Goal: Information Seeking & Learning: Learn about a topic

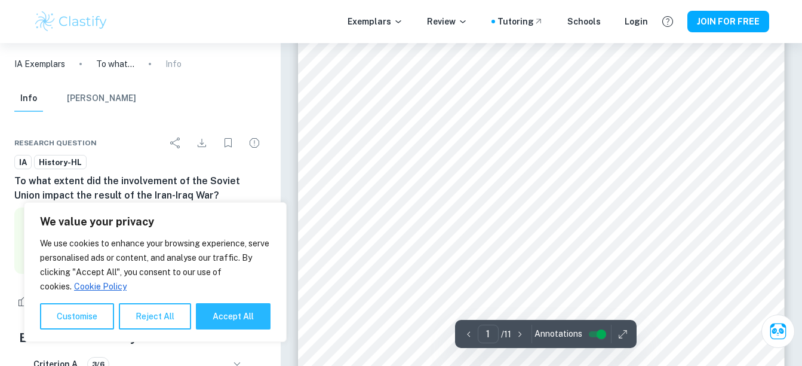
scroll to position [288, 0]
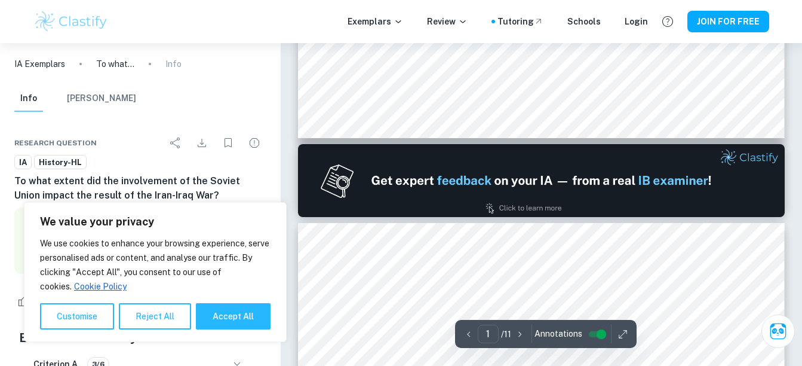
type input "2"
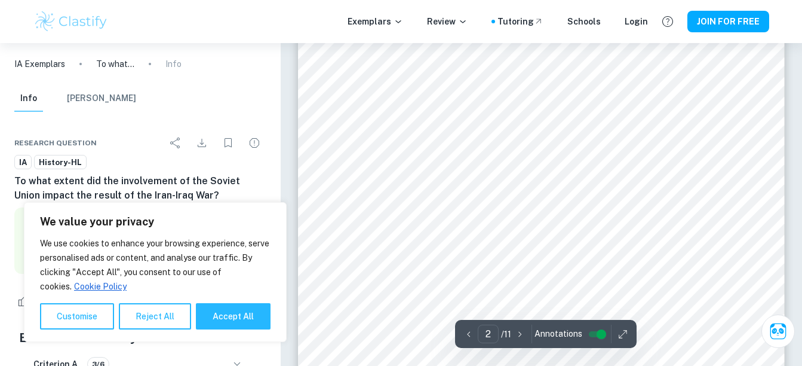
scroll to position [769, 0]
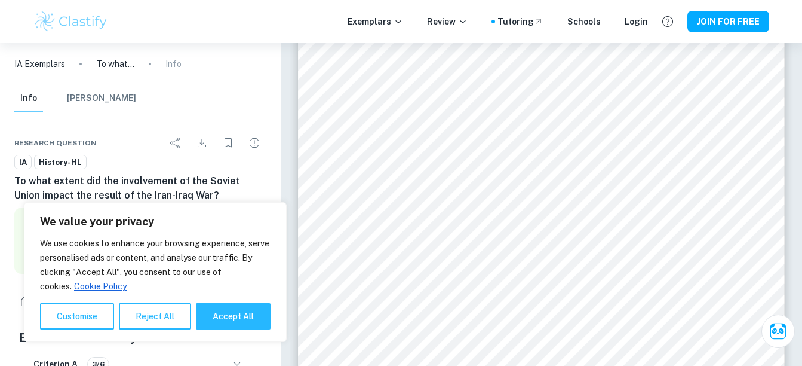
click at [238, 332] on div "We value your privacy We use cookies to enhance your browsing experience, serve…" at bounding box center [155, 272] width 263 height 140
click at [238, 315] on button "Accept All" at bounding box center [233, 316] width 75 height 26
checkbox input "true"
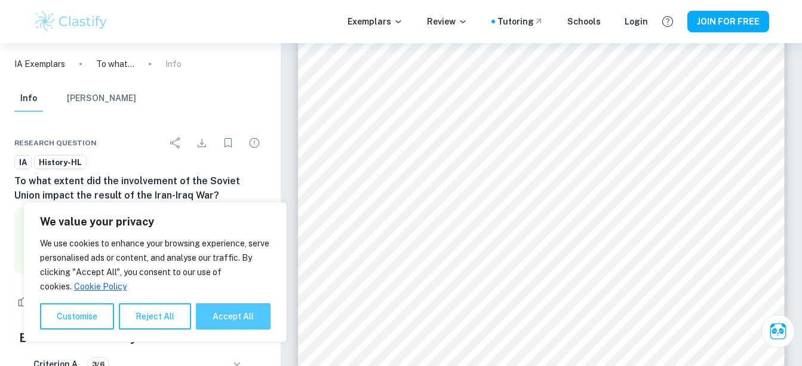
checkbox input "true"
